Goal: Information Seeking & Learning: Learn about a topic

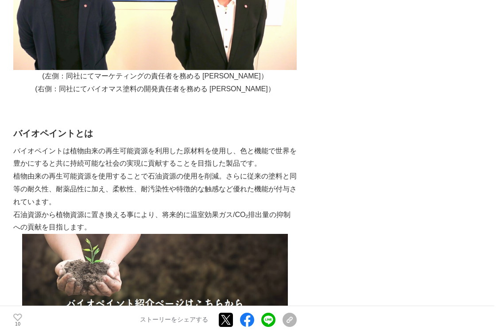
scroll to position [429, 0]
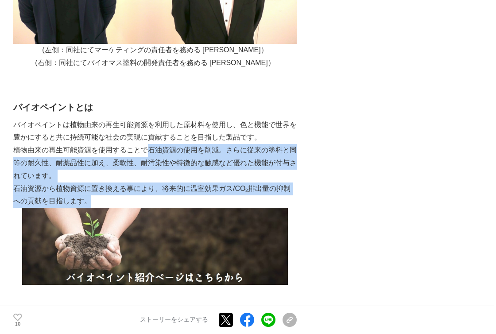
drag, startPoint x: 149, startPoint y: 149, endPoint x: 177, endPoint y: 198, distance: 56.0
click at [177, 198] on p "石油資源から植物資源に置き換える事により、将来的に温室効果ガス/CO₂排出量の抑制への貢献を目指します。" at bounding box center [155, 196] width 284 height 26
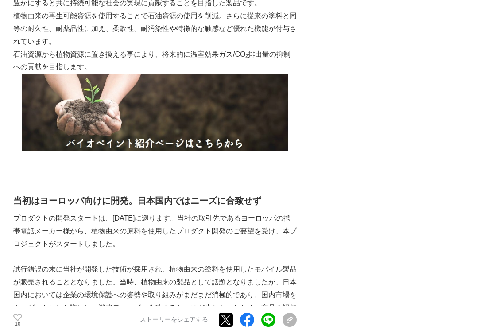
scroll to position [627, 0]
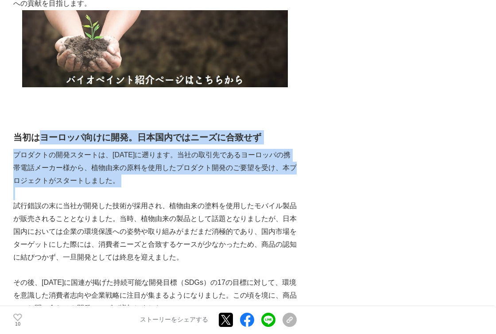
drag, startPoint x: 41, startPoint y: 136, endPoint x: 113, endPoint y: 190, distance: 89.9
click at [113, 190] on p at bounding box center [155, 194] width 284 height 13
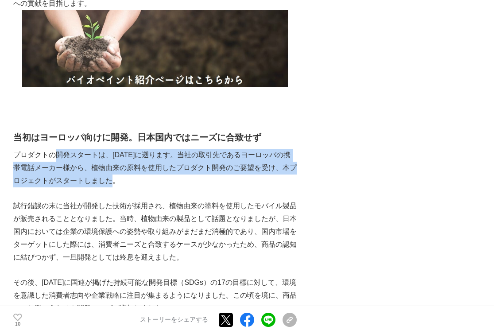
drag, startPoint x: 114, startPoint y: 184, endPoint x: 54, endPoint y: 154, distance: 67.6
click at [54, 154] on p "プロダクトの開発スタートは、[DATE]に遡ります。当社の取引先であるヨーロッパの携帯電話メーカー様から、植物由来の原料を使用したプロダクト開発のご要望を受け…" at bounding box center [155, 168] width 284 height 38
drag, startPoint x: 54, startPoint y: 154, endPoint x: 121, endPoint y: 185, distance: 74.8
click at [121, 185] on p "プロダクトの開発スタートは、[DATE]に遡ります。当社の取引先であるヨーロッパの携帯電話メーカー様から、植物由来の原料を使用したプロダクト開発のご要望を受け…" at bounding box center [155, 168] width 284 height 38
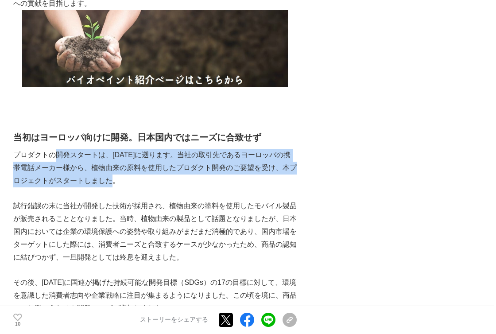
click at [121, 185] on p "プロダクトの開発スタートは、[DATE]に遡ります。当社の取引先であるヨーロッパの携帯電話メーカー様から、植物由来の原料を使用したプロダクト開発のご要望を受け…" at bounding box center [155, 168] width 284 height 38
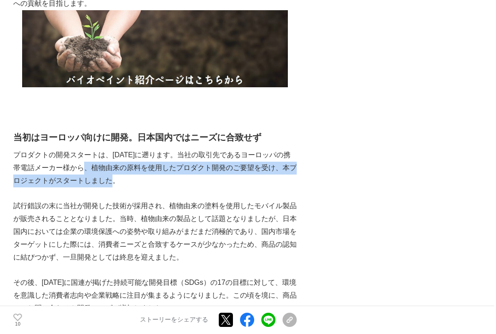
drag, startPoint x: 117, startPoint y: 181, endPoint x: 82, endPoint y: 168, distance: 36.8
click at [82, 168] on p "プロダクトの開発スタートは、[DATE]に遡ります。当社の取引先であるヨーロッパの携帯電話メーカー様から、植物由来の原料を使用したプロダクト開発のご要望を受け…" at bounding box center [155, 168] width 284 height 38
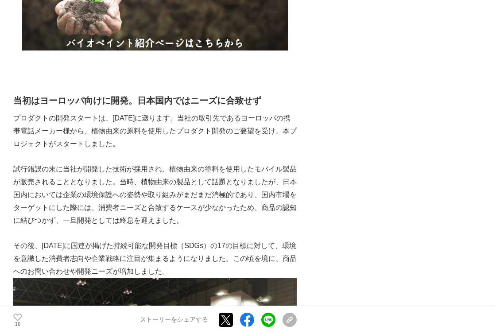
scroll to position [723, 0]
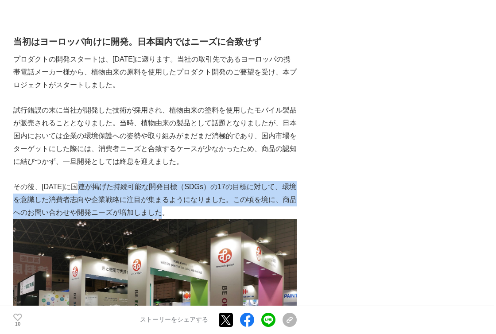
drag, startPoint x: 87, startPoint y: 186, endPoint x: 174, endPoint y: 215, distance: 91.5
click at [174, 215] on p "その後、[DATE]に国連が掲げた持続可能な開発目標（SDGs）の17の目標に対して、環境を意識した消費者志向や企業戦略に注目が集まるようになりました。この頃…" at bounding box center [155, 200] width 284 height 38
drag, startPoint x: 174, startPoint y: 215, endPoint x: 38, endPoint y: 186, distance: 138.6
click at [38, 186] on p "その後、[DATE]に国連が掲げた持続可能な開発目標（SDGs）の17の目標に対して、環境を意識した消費者志向や企業戦略に注目が集まるようになりました。この頃…" at bounding box center [155, 200] width 284 height 38
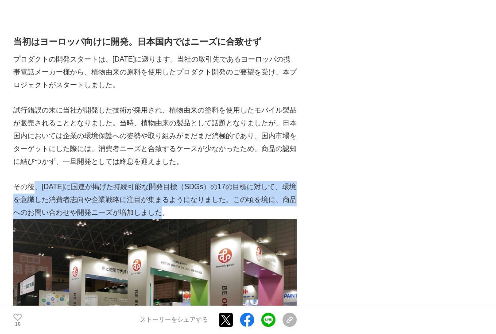
click at [38, 186] on p "その後、[DATE]に国連が掲げた持続可能な開発目標（SDGs）の17の目標に対して、環境を意識した消費者志向や企業戦略に注目が集まるようになりました。この頃…" at bounding box center [155, 200] width 284 height 38
drag, startPoint x: 32, startPoint y: 186, endPoint x: 170, endPoint y: 215, distance: 140.5
click at [170, 215] on p "その後、[DATE]に国連が掲げた持続可能な開発目標（SDGs）の17の目標に対して、環境を意識した消費者志向や企業戦略に注目が集まるようになりました。この頃…" at bounding box center [155, 200] width 284 height 38
drag, startPoint x: 170, startPoint y: 215, endPoint x: 41, endPoint y: 185, distance: 132.5
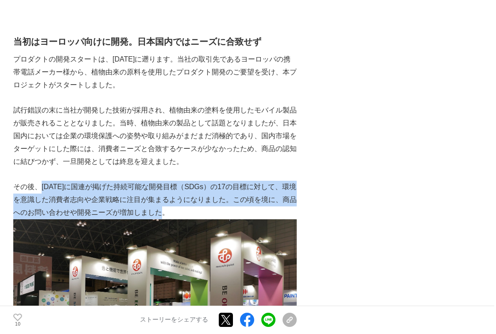
click at [41, 185] on p "その後、[DATE]に国連が掲げた持続可能な開発目標（SDGs）の17の目標に対して、環境を意識した消費者志向や企業戦略に注目が集まるようになりました。この頃…" at bounding box center [155, 200] width 284 height 38
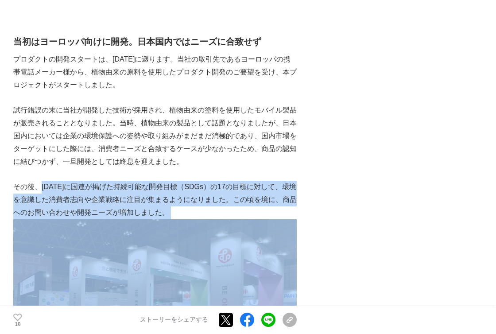
drag, startPoint x: 41, startPoint y: 185, endPoint x: 166, endPoint y: 208, distance: 127.6
click at [166, 208] on p "その後、[DATE]に国連が掲げた持続可能な開発目標（SDGs）の17の目標に対して、環境を意識した消費者志向や企業戦略に注目が集まるようになりました。この頃…" at bounding box center [155, 200] width 284 height 38
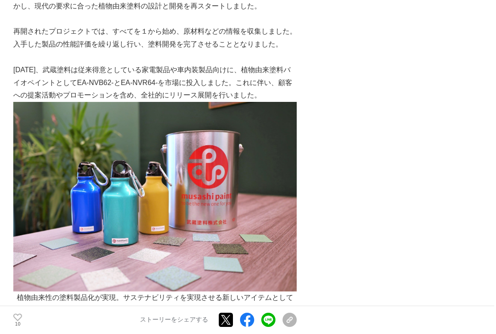
scroll to position [1248, 0]
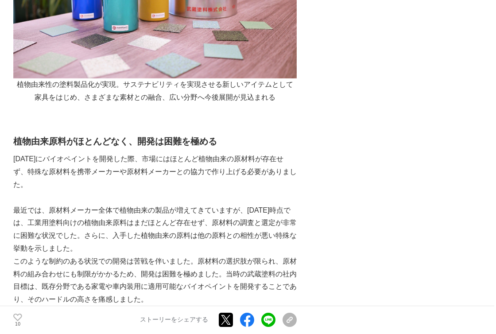
scroll to position [1454, 0]
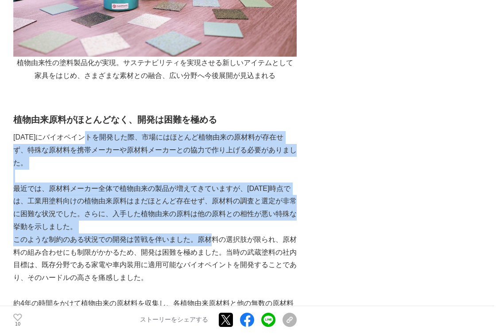
drag, startPoint x: 95, startPoint y: 137, endPoint x: 209, endPoint y: 242, distance: 155.0
click at [209, 242] on p "このような制約のある状況での開発は苦戦を伴いました。原材料の選択肢が限られ、原材料の組み合わせにも制限がかかるため、開発は困難を極めました。当時の武蔵塗料の社…" at bounding box center [155, 259] width 284 height 51
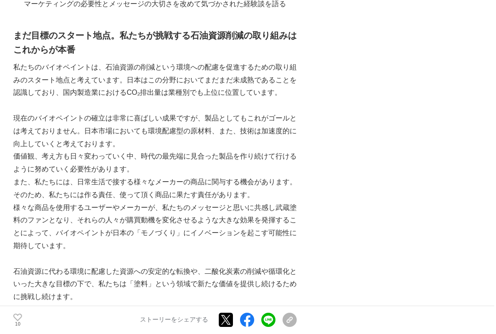
scroll to position [2635, 0]
